Goal: Navigation & Orientation: Find specific page/section

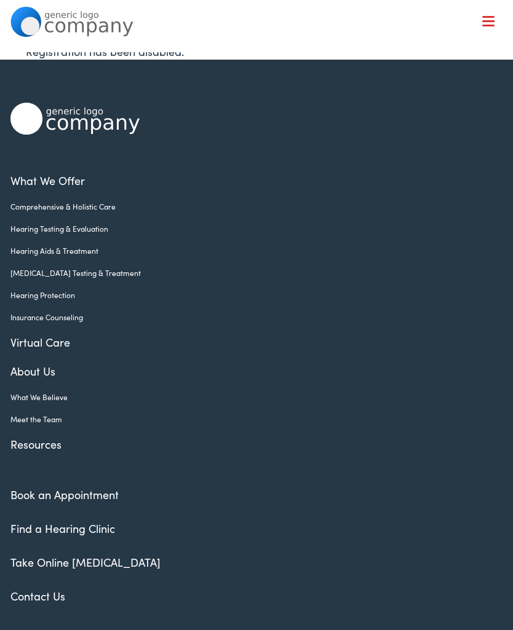
click at [50, 431] on ul "What We Offer Comprehensive & Holistic Care Hearing Testing & Evaluation Hearin…" at bounding box center [256, 312] width 493 height 280
click at [49, 416] on link "Meet the Team" at bounding box center [247, 419] width 474 height 11
click at [54, 417] on link "Meet the Team" at bounding box center [247, 419] width 474 height 11
